Goal: Contribute content: Add original content to the website for others to see

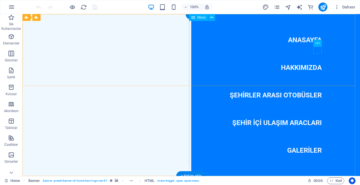
click at [278, 96] on nav "Anasayfa Hakkımızda ŞEHİRLER ARASI OTOBÜSLER ŞEHİR İÇİ ULAŞIM ARACLARI Galeriler" at bounding box center [275, 95] width 169 height 162
select select
select select "2"
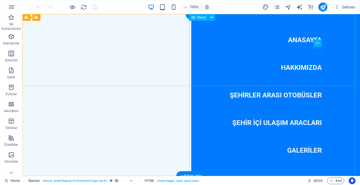
select select
select select "2"
select select
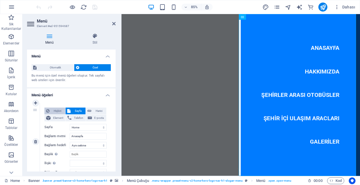
click at [53, 110] on span "Hiçbiri" at bounding box center [57, 111] width 12 height 7
select select
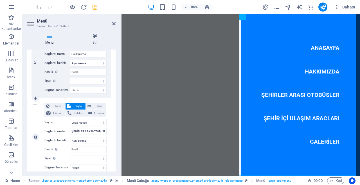
scroll to position [141, 0]
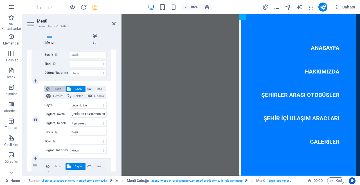
click at [54, 88] on span "Hiçbiri" at bounding box center [57, 89] width 12 height 7
select select
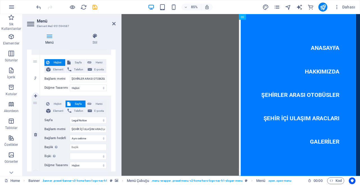
scroll to position [197, 0]
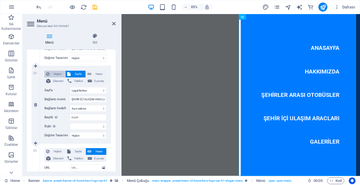
click at [53, 74] on span "Hiçbiri" at bounding box center [57, 74] width 12 height 7
select select
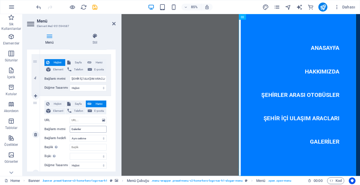
scroll to position [226, 0]
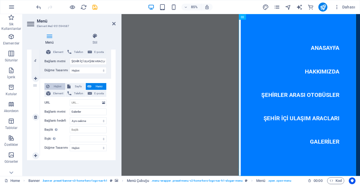
click at [53, 86] on span "Hiçbiri" at bounding box center [57, 86] width 12 height 7
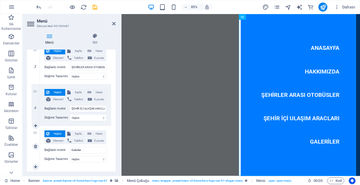
scroll to position [179, 0]
click at [76, 134] on span "Sayfa" at bounding box center [78, 133] width 12 height 7
select select
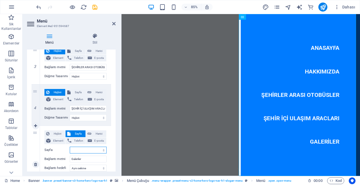
scroll to position [207, 0]
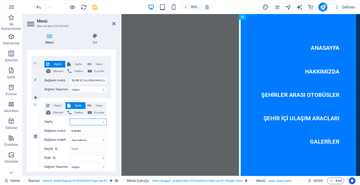
click at [90, 122] on select "Home Subpage Legal Notice Privacy" at bounding box center [88, 121] width 37 height 7
select select "3"
click at [70, 118] on select "Home Subpage Legal Notice Privacy" at bounding box center [88, 121] width 37 height 7
select select
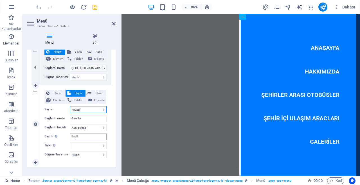
scroll to position [226, 0]
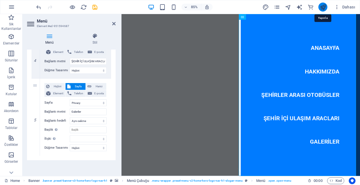
click at [323, 7] on icon "publish" at bounding box center [323, 7] width 6 height 6
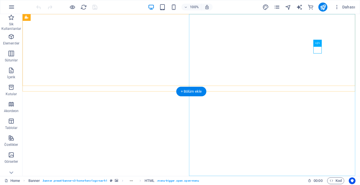
select select
select select "3"
select select
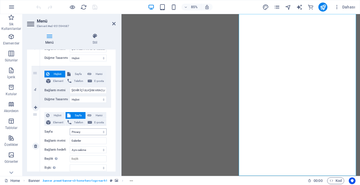
scroll to position [226, 0]
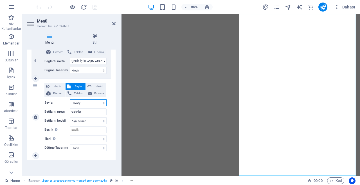
click at [82, 102] on select "Home Subpage Legal Notice Privacy" at bounding box center [88, 102] width 37 height 7
select select "1"
click at [70, 99] on select "Home Subpage Legal Notice Privacy" at bounding box center [88, 102] width 37 height 7
select select
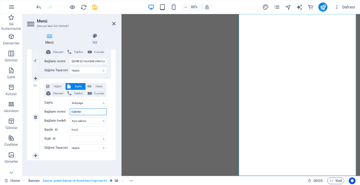
click at [82, 110] on input "Galeriler" at bounding box center [88, 111] width 37 height 7
click at [94, 86] on span "Harici" at bounding box center [99, 86] width 12 height 7
select select
select select "blank"
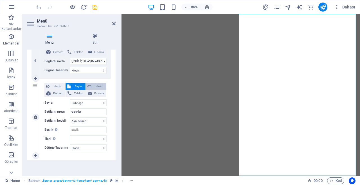
select select
click at [79, 102] on input "/17545230" at bounding box center [88, 102] width 37 height 7
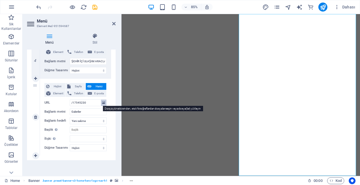
click at [103, 102] on icon at bounding box center [103, 103] width 3 height 6
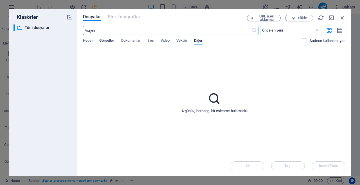
click at [105, 40] on span "Görseller" at bounding box center [106, 41] width 15 height 8
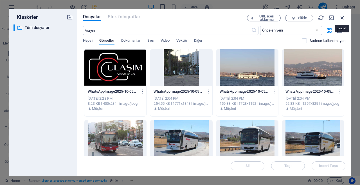
click at [342, 17] on icon "button" at bounding box center [342, 18] width 6 height 6
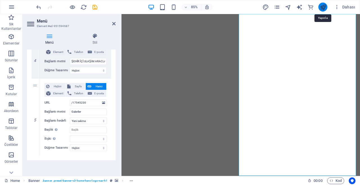
click at [324, 7] on icon "publish" at bounding box center [323, 7] width 6 height 6
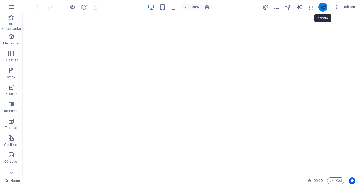
click at [324, 7] on icon "publish" at bounding box center [323, 7] width 6 height 6
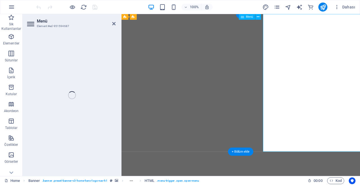
select select
select select "3"
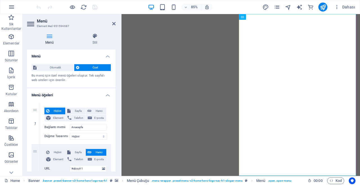
scroll to position [226, 0]
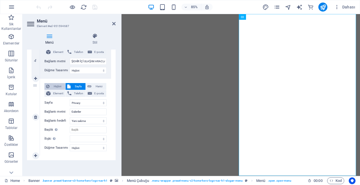
click at [51, 87] on span "Hiçbiri" at bounding box center [57, 86] width 12 height 7
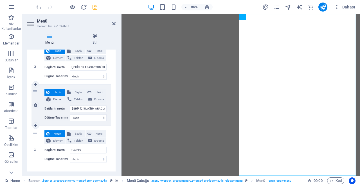
select select
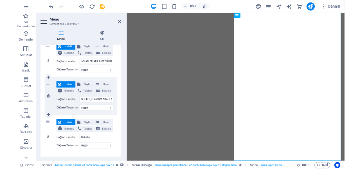
scroll to position [179, 0]
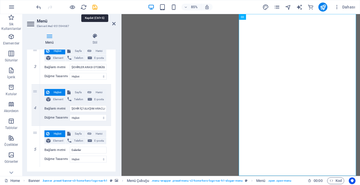
click at [92, 7] on icon "save" at bounding box center [95, 7] width 6 height 6
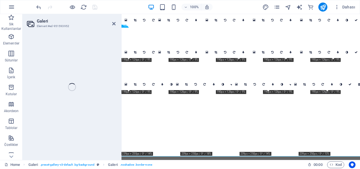
select select "px"
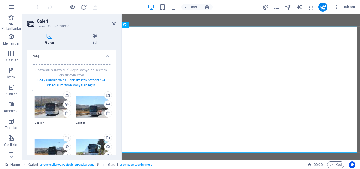
click at [72, 80] on link "Dosyalardan ya da ücretsiz stok fotoğraf ve videolarımızdan dosyalar seçin" at bounding box center [71, 82] width 68 height 9
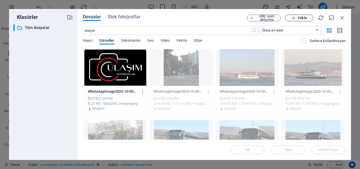
click at [296, 16] on span "Yükle" at bounding box center [299, 18] width 23 height 4
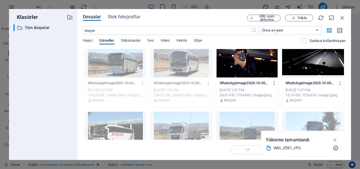
scroll to position [0, 0]
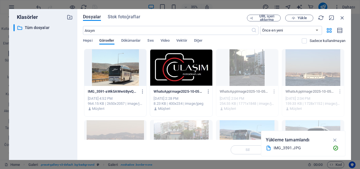
click at [113, 74] on div at bounding box center [115, 67] width 62 height 37
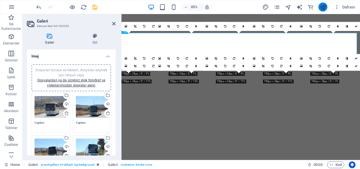
click at [324, 6] on icon "publish" at bounding box center [323, 7] width 6 height 6
